Goal: Check status: Check status

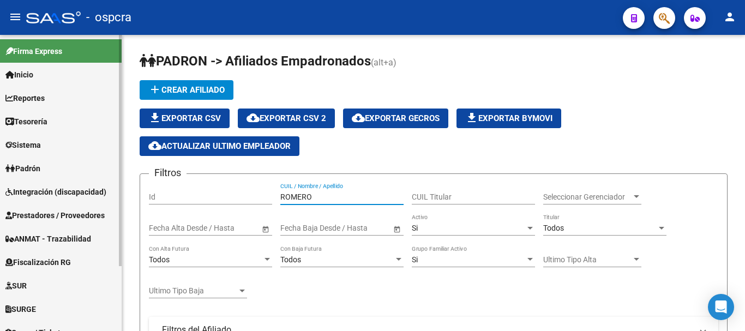
drag, startPoint x: 323, startPoint y: 195, endPoint x: 28, endPoint y: 154, distance: 297.5
click at [28, 153] on mat-sidenav-container "Firma Express Inicio Instructivos Contacto OS Reportes Ingresos Devengados Anál…" at bounding box center [372, 183] width 745 height 296
type input "PENI"
click at [41, 268] on link "Fiscalización RG" at bounding box center [61, 261] width 122 height 23
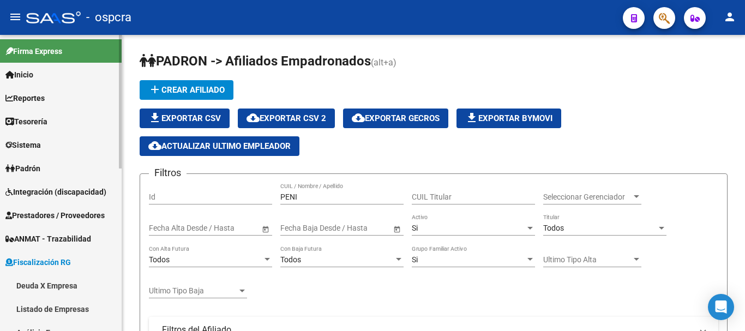
click at [47, 284] on link "Deuda X Empresa" at bounding box center [61, 285] width 122 height 23
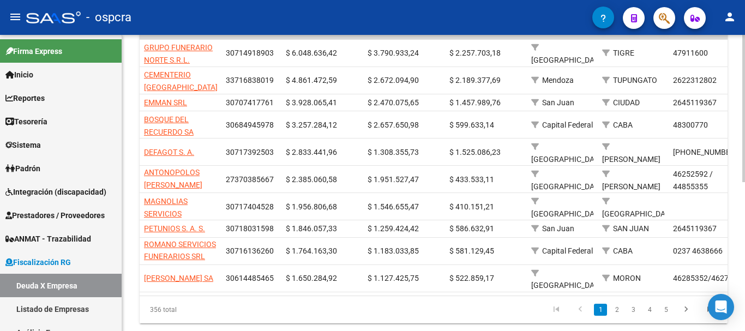
scroll to position [300, 0]
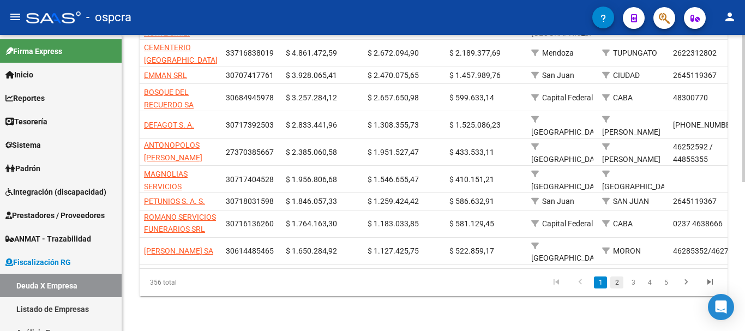
click at [616, 280] on link "2" at bounding box center [617, 283] width 13 height 12
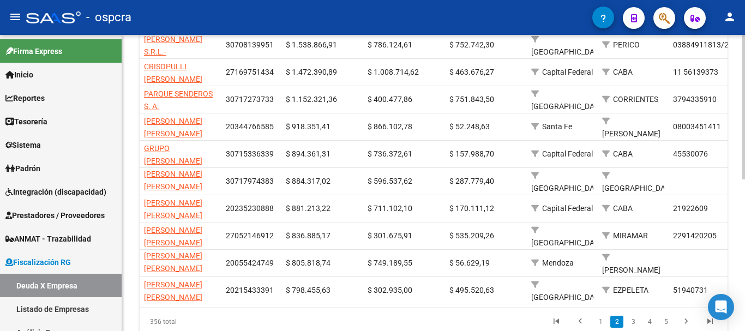
scroll to position [294, 0]
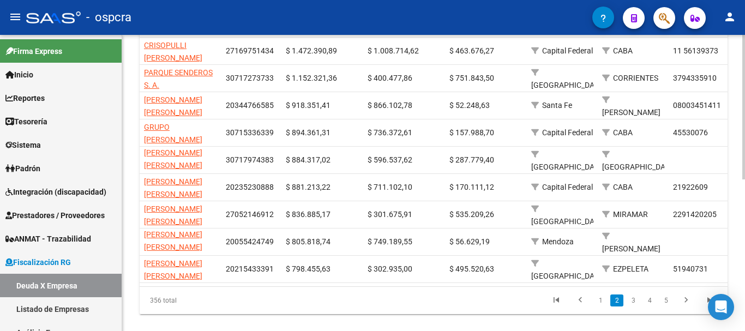
click at [745, 195] on div at bounding box center [744, 250] width 3 height 145
click at [623, 301] on link "2" at bounding box center [617, 301] width 13 height 12
click at [628, 301] on link "3" at bounding box center [633, 301] width 13 height 12
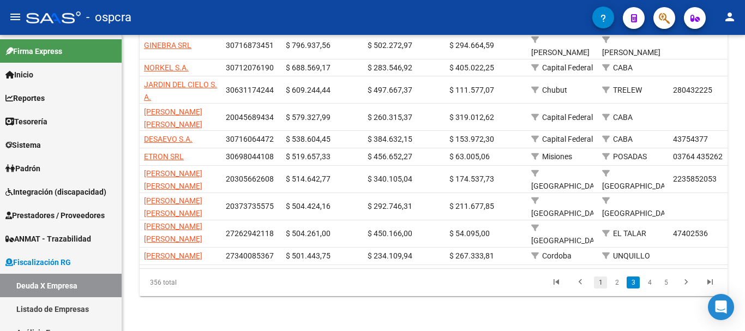
click at [600, 282] on link "1" at bounding box center [600, 283] width 13 height 12
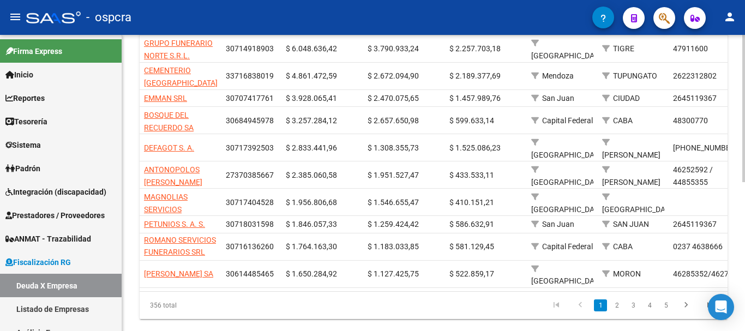
scroll to position [272, 0]
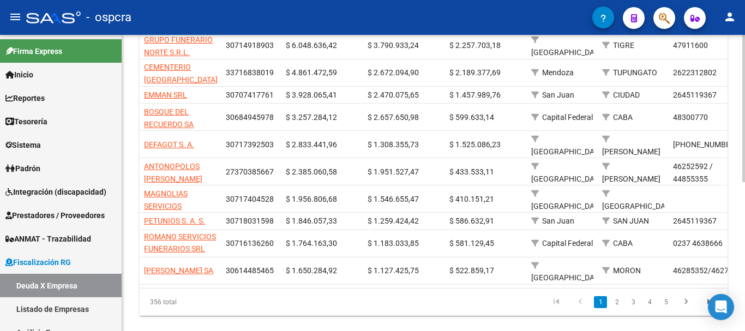
click at [745, 194] on div at bounding box center [744, 247] width 3 height 147
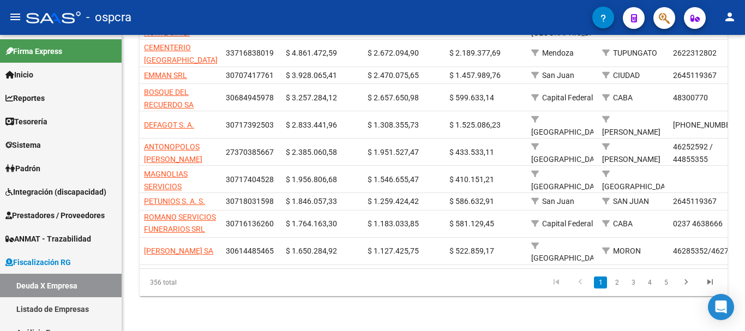
scroll to position [300, 0]
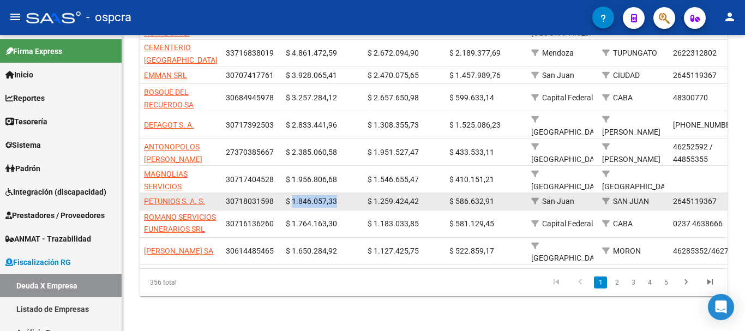
drag, startPoint x: 311, startPoint y: 194, endPoint x: 350, endPoint y: 185, distance: 40.2
click at [344, 195] on div "$ 1.846.057,33" at bounding box center [322, 201] width 73 height 13
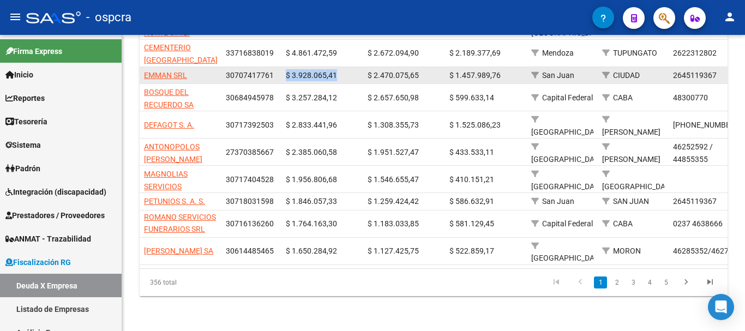
drag, startPoint x: 286, startPoint y: 65, endPoint x: 351, endPoint y: 64, distance: 64.9
click at [350, 69] on div "$ 3.928.065,41" at bounding box center [322, 75] width 73 height 13
